Goal: Check status: Check status

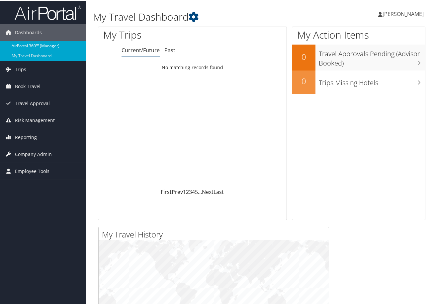
click at [19, 42] on link "AirPortal 360™ (Manager)" at bounding box center [43, 45] width 86 height 10
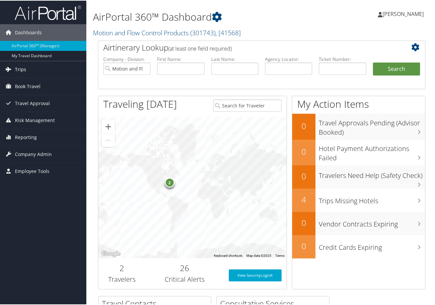
click at [26, 68] on link "Trips" at bounding box center [43, 68] width 86 height 17
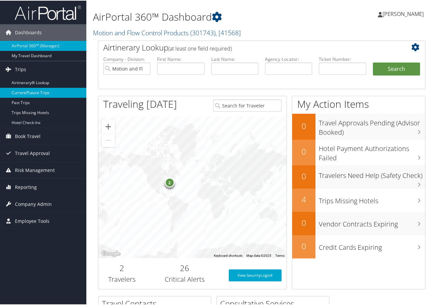
click at [23, 93] on link "Current/Future Trips" at bounding box center [43, 92] width 86 height 10
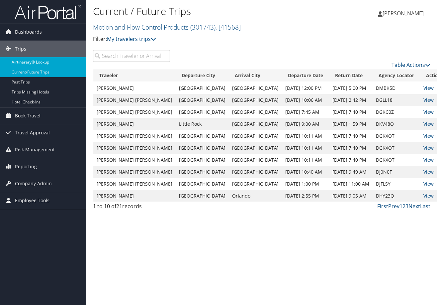
click at [25, 60] on link "Airtinerary® Lookup" at bounding box center [43, 62] width 86 height 10
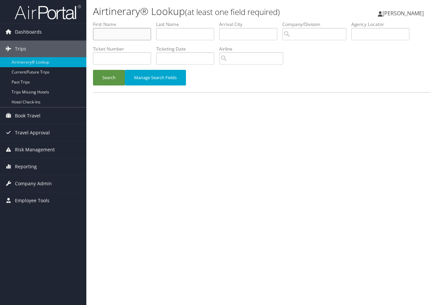
click at [107, 28] on input "text" at bounding box center [122, 34] width 58 height 12
type input "Jeff"
type input "s"
type input "S"
type input "DAY"
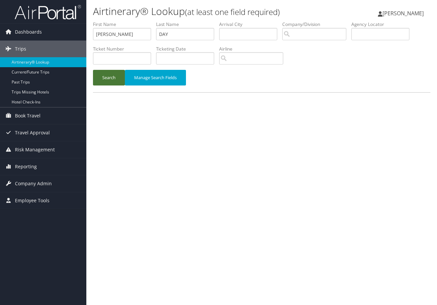
click at [102, 70] on button "Search" at bounding box center [109, 78] width 32 height 16
